Goal: Check status

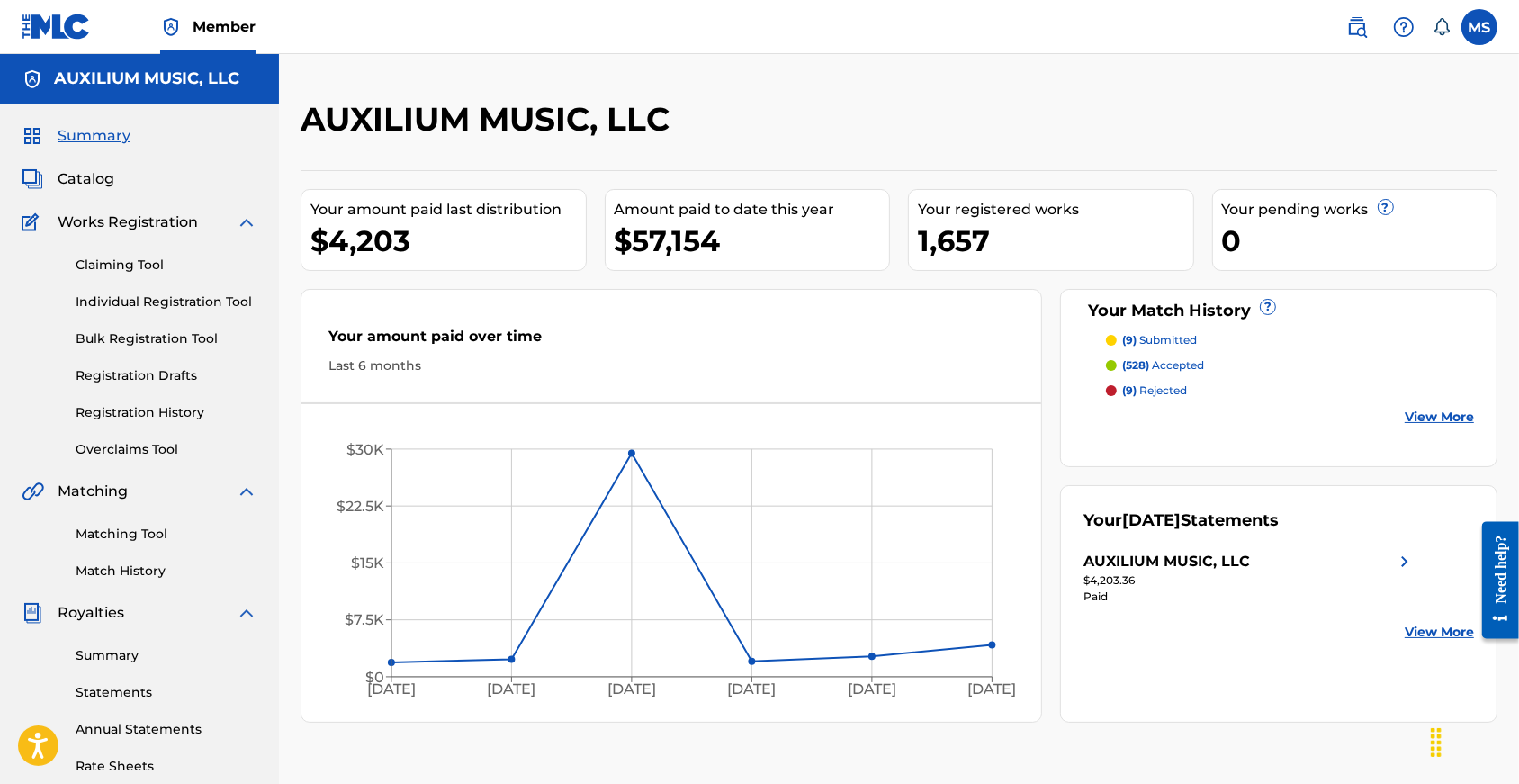
click at [129, 422] on link "Registration History" at bounding box center [167, 413] width 182 height 19
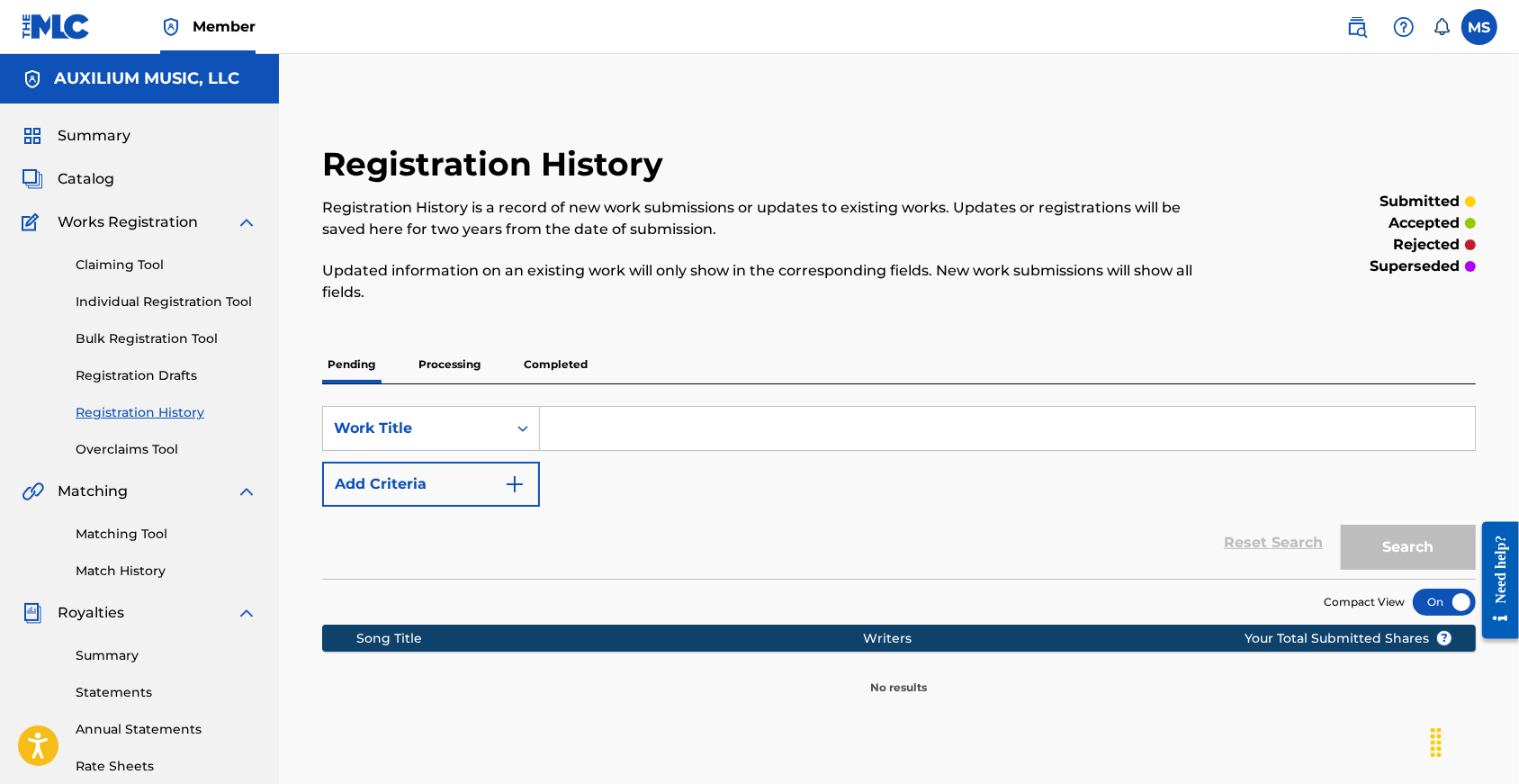
click at [454, 369] on p "Processing" at bounding box center [449, 364] width 73 height 38
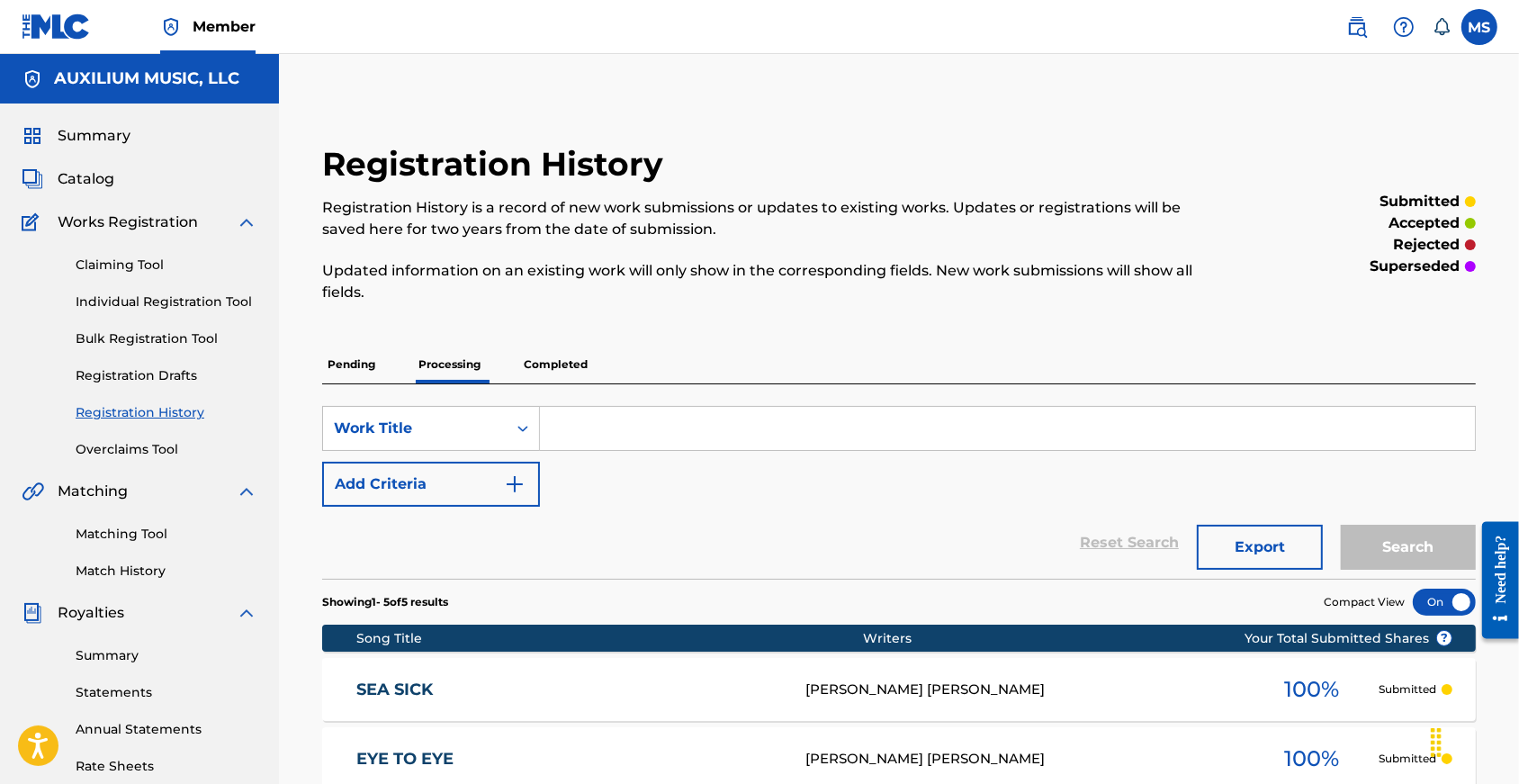
click at [110, 146] on span "Summary" at bounding box center [94, 136] width 73 height 22
